Goal: Task Accomplishment & Management: Manage account settings

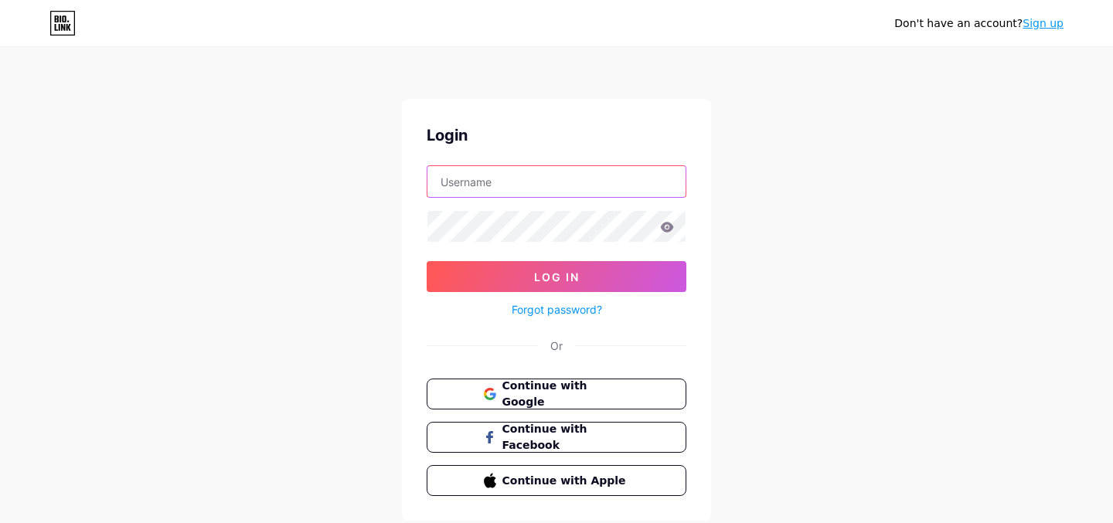
click at [540, 185] on input "text" at bounding box center [556, 181] width 258 height 31
paste input "[PERSON_NAME][EMAIL_ADDRESS][DOMAIN_NAME]"
type input "[PERSON_NAME][EMAIL_ADDRESS][DOMAIN_NAME]"
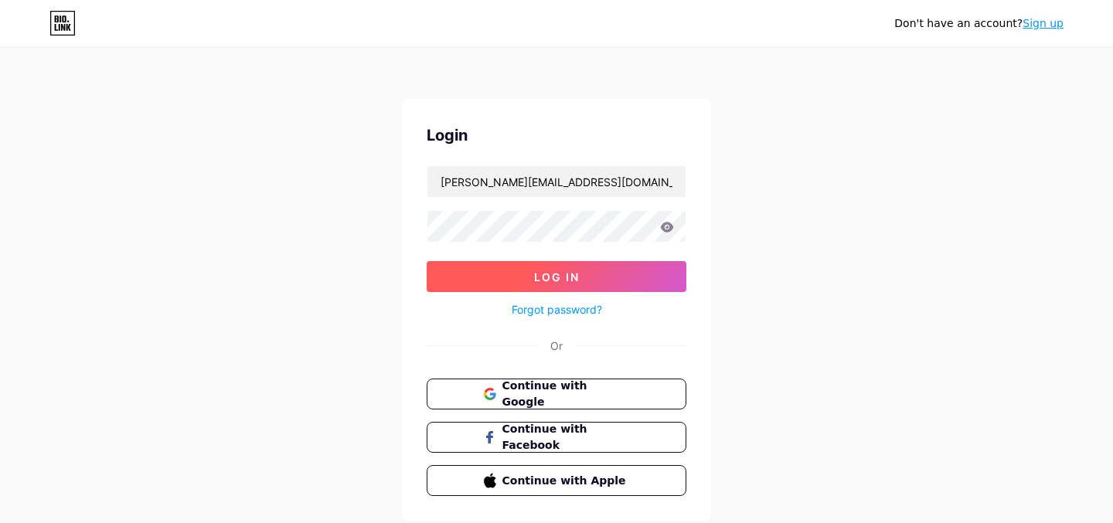
click at [606, 264] on button "Log In" at bounding box center [557, 276] width 260 height 31
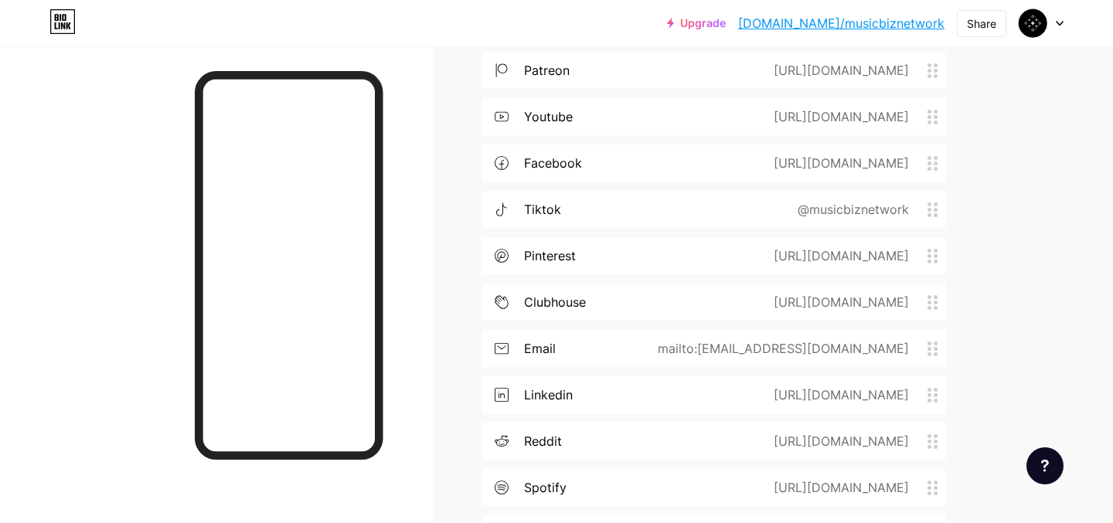
scroll to position [2562, 0]
click at [837, 393] on div "[URL][DOMAIN_NAME]" at bounding box center [838, 395] width 179 height 19
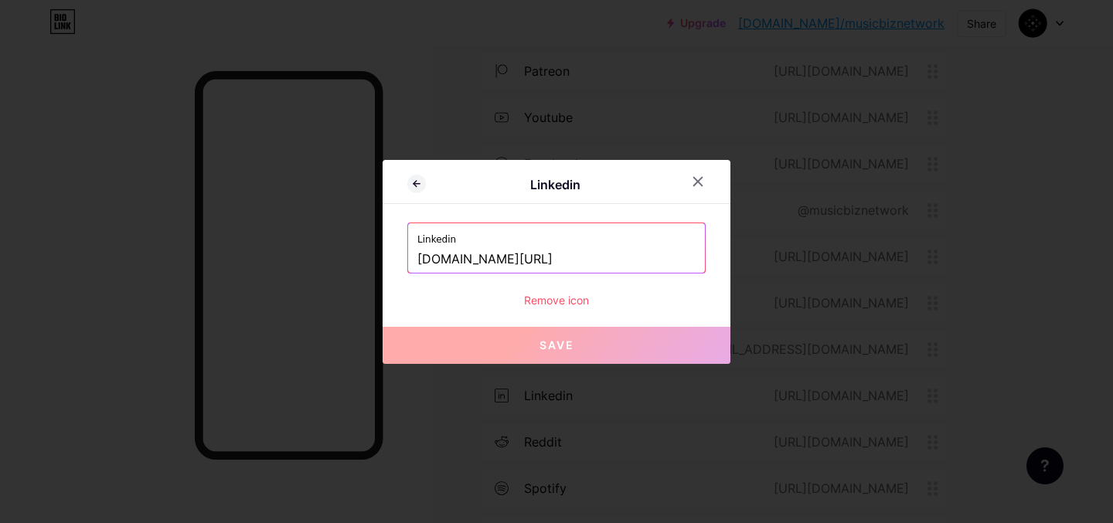
click at [656, 261] on input "[DOMAIN_NAME][URL]" at bounding box center [556, 260] width 278 height 26
paste input "[URL][DOMAIN_NAME]"
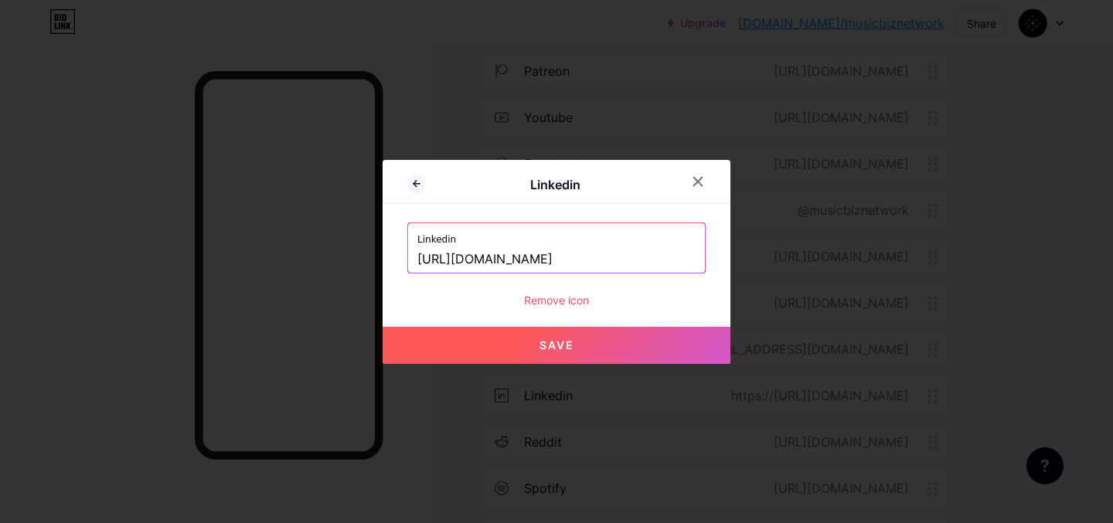
type input "[URL][DOMAIN_NAME]"
click at [579, 347] on button "Save" at bounding box center [557, 345] width 348 height 37
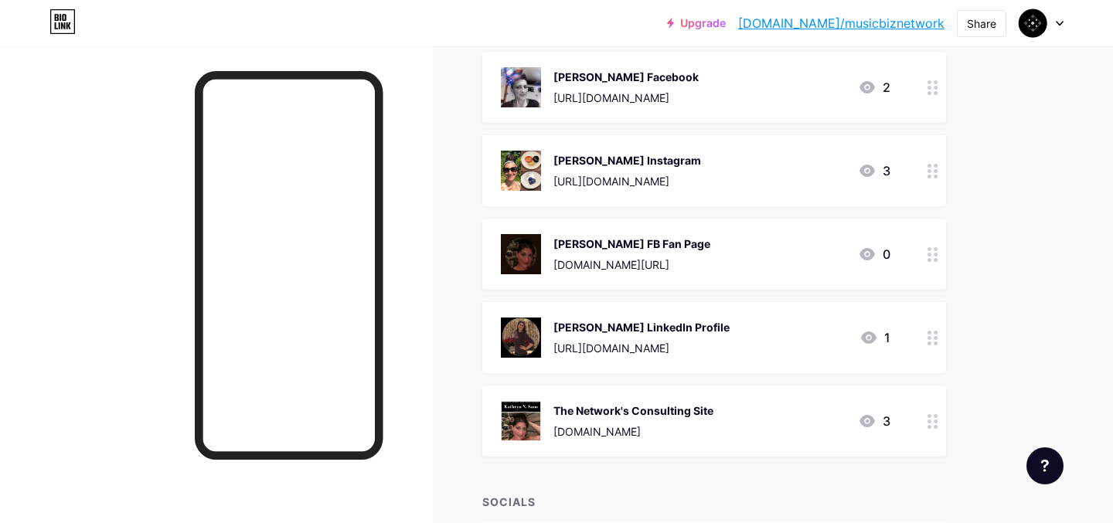
scroll to position [1998, 0]
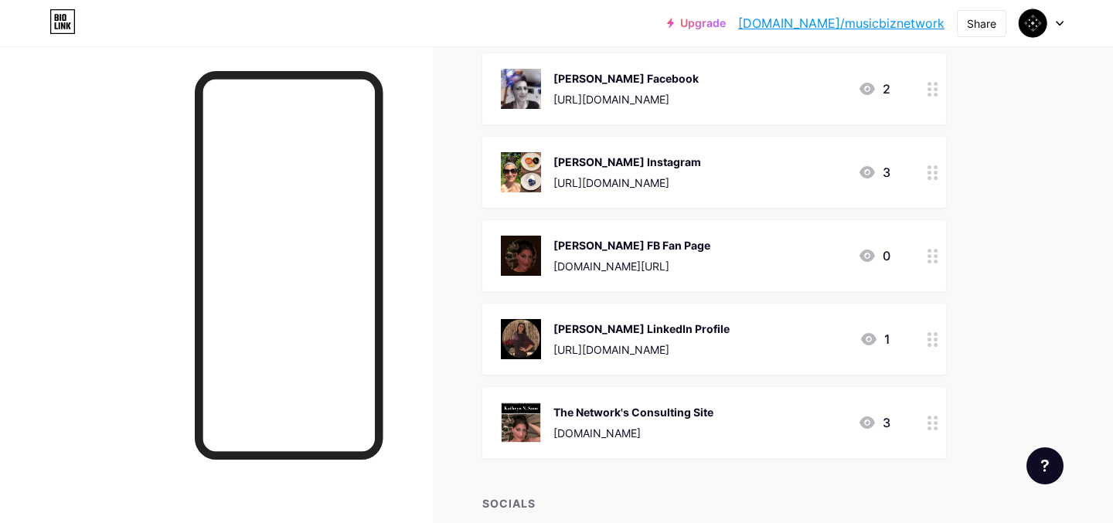
click at [706, 265] on div "[DOMAIN_NAME][URL]" at bounding box center [631, 266] width 157 height 16
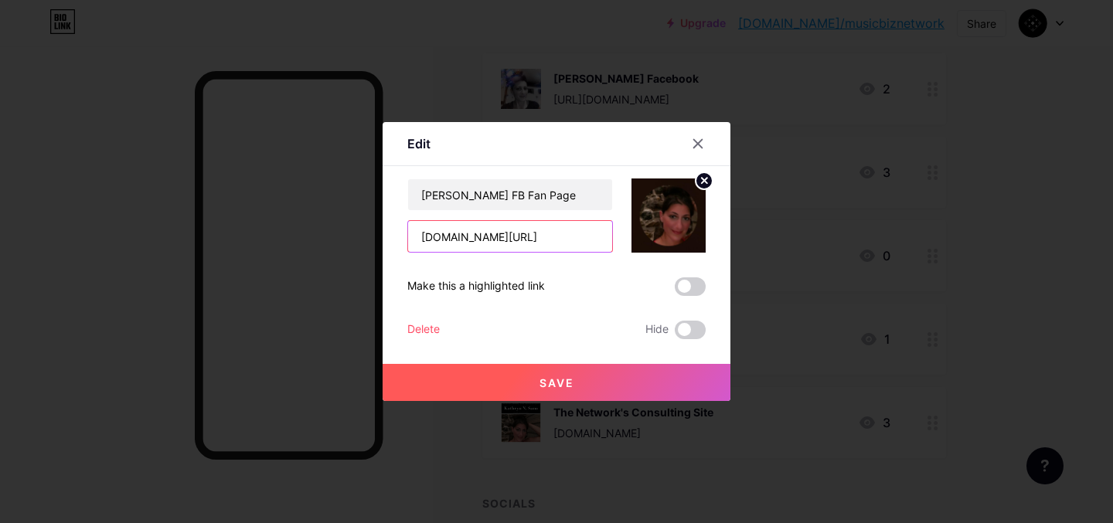
click at [593, 243] on input "[DOMAIN_NAME][URL]" at bounding box center [510, 236] width 204 height 31
paste input "[URL][DOMAIN_NAME]"
type input "[URL][DOMAIN_NAME]"
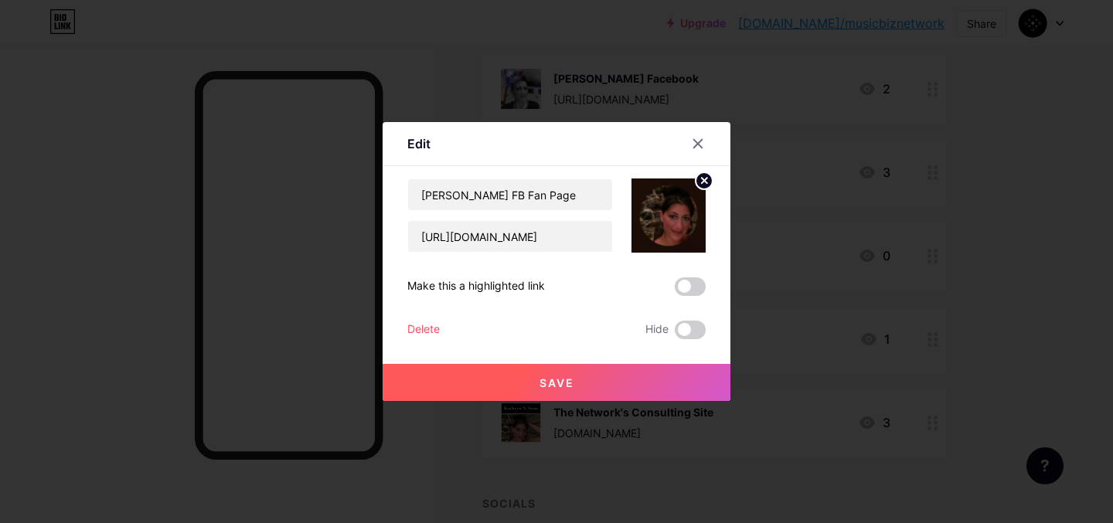
scroll to position [0, 0]
click at [587, 382] on button "Save" at bounding box center [557, 382] width 348 height 37
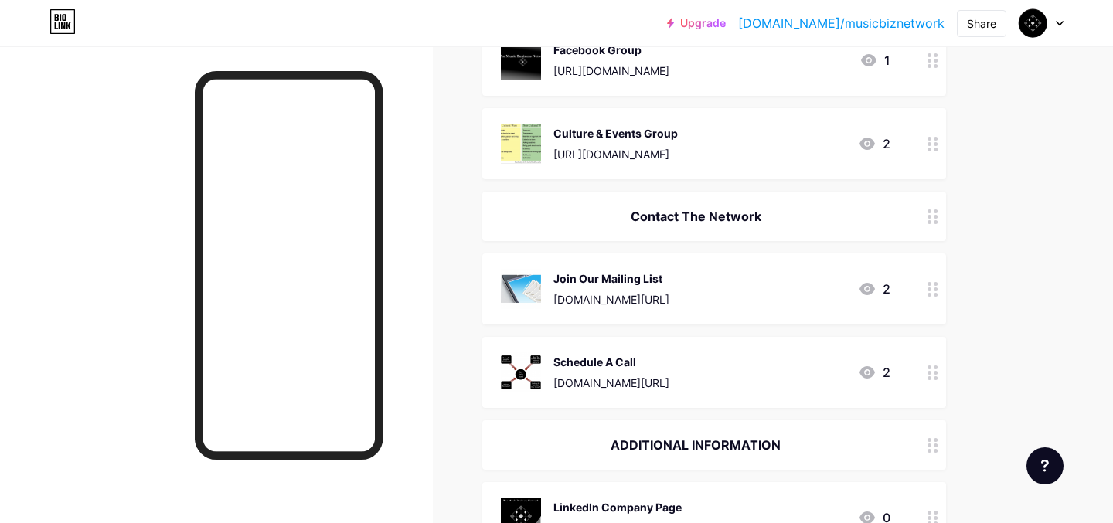
scroll to position [1423, 0]
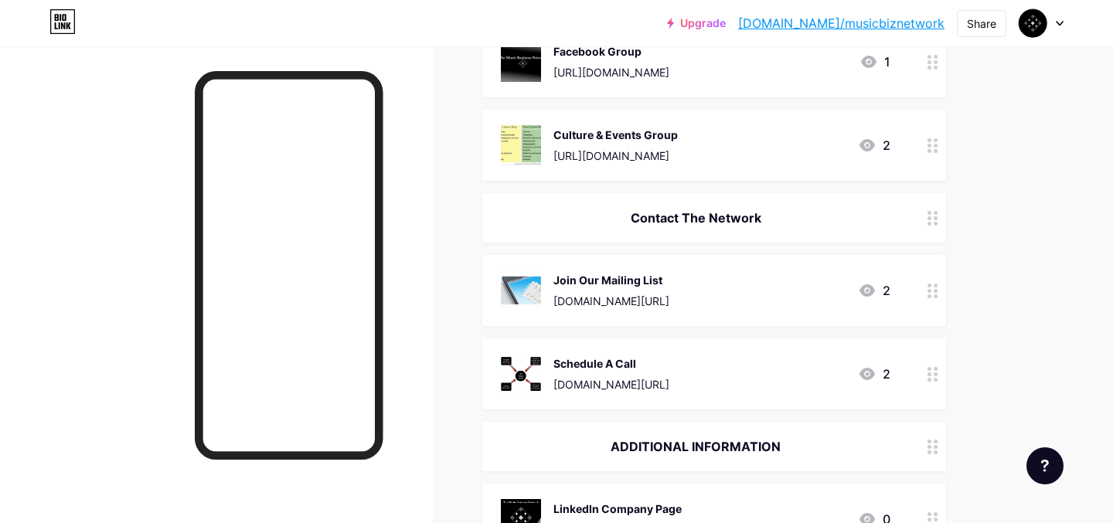
click at [867, 291] on icon at bounding box center [867, 290] width 19 height 19
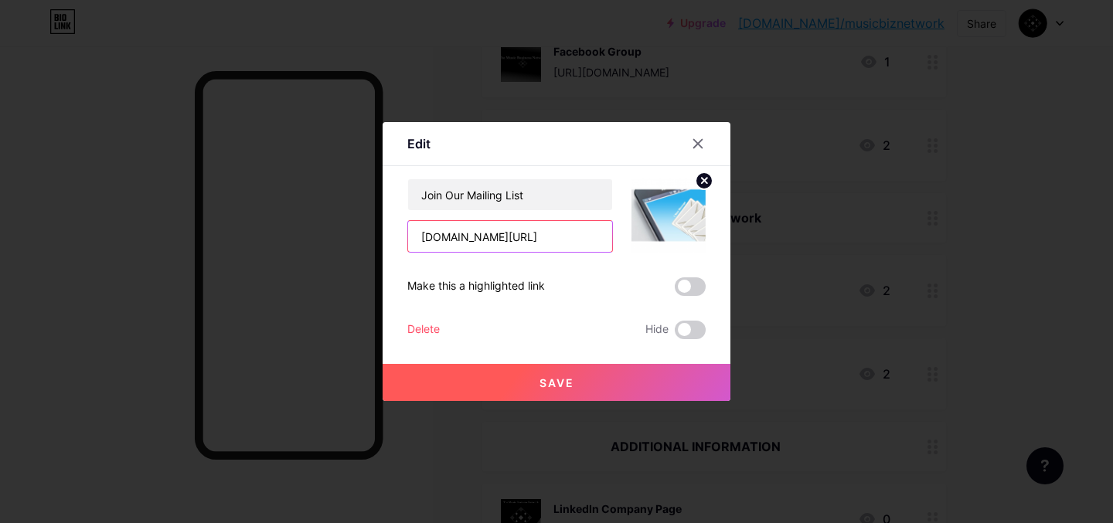
click at [592, 238] on input "[DOMAIN_NAME][URL]" at bounding box center [510, 236] width 204 height 31
paste input "http://"
type input "[URL][DOMAIN_NAME]"
click at [632, 369] on button "Save" at bounding box center [557, 382] width 348 height 37
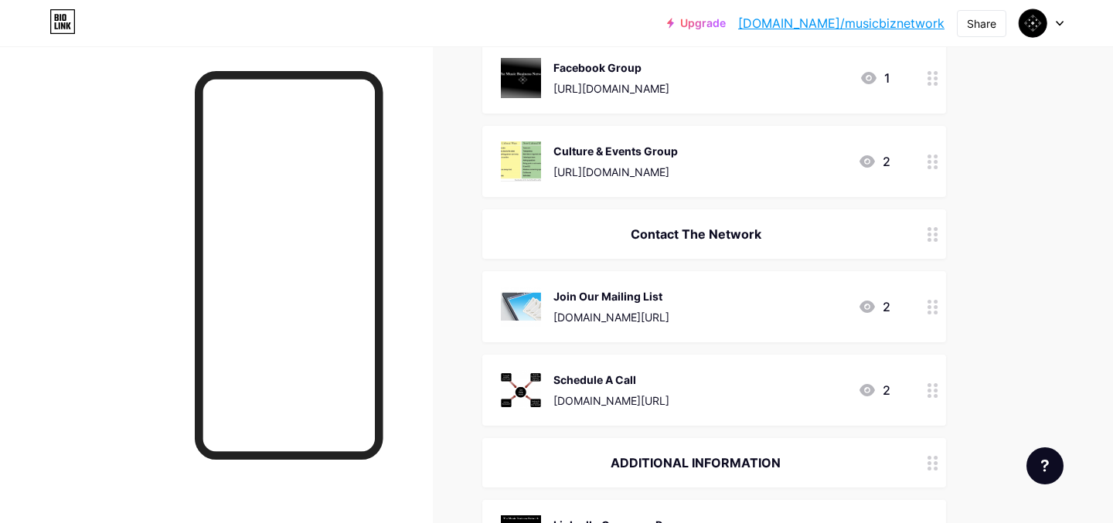
scroll to position [1334, 0]
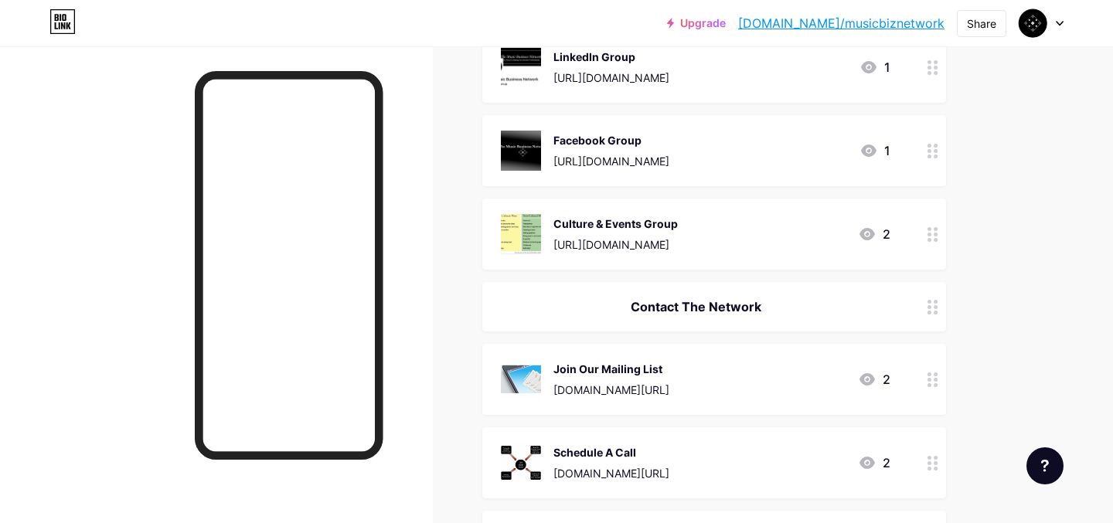
click at [1056, 16] on div at bounding box center [1041, 23] width 45 height 28
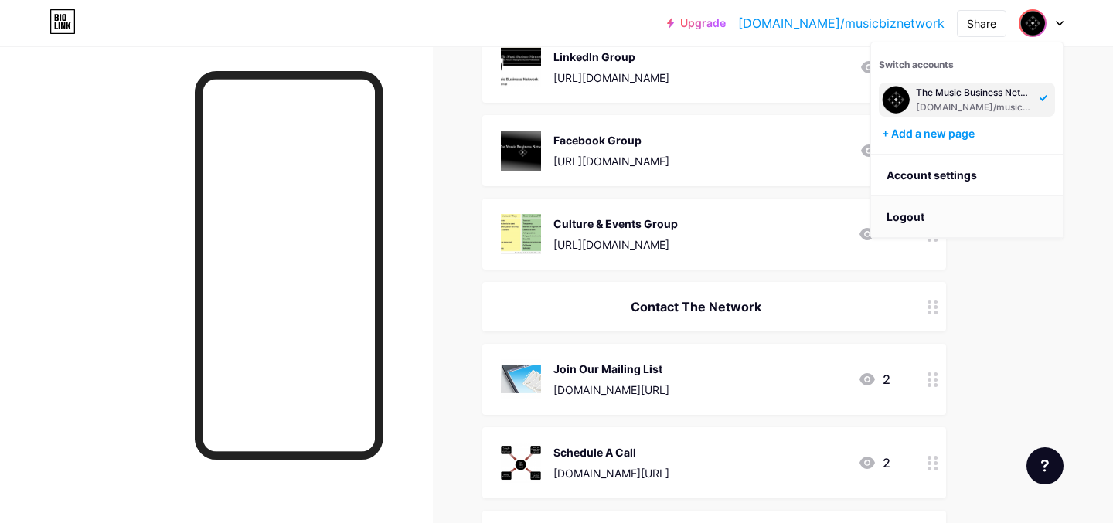
click at [903, 211] on li "Logout" at bounding box center [967, 217] width 192 height 42
